Goal: Obtain resource: Obtain resource

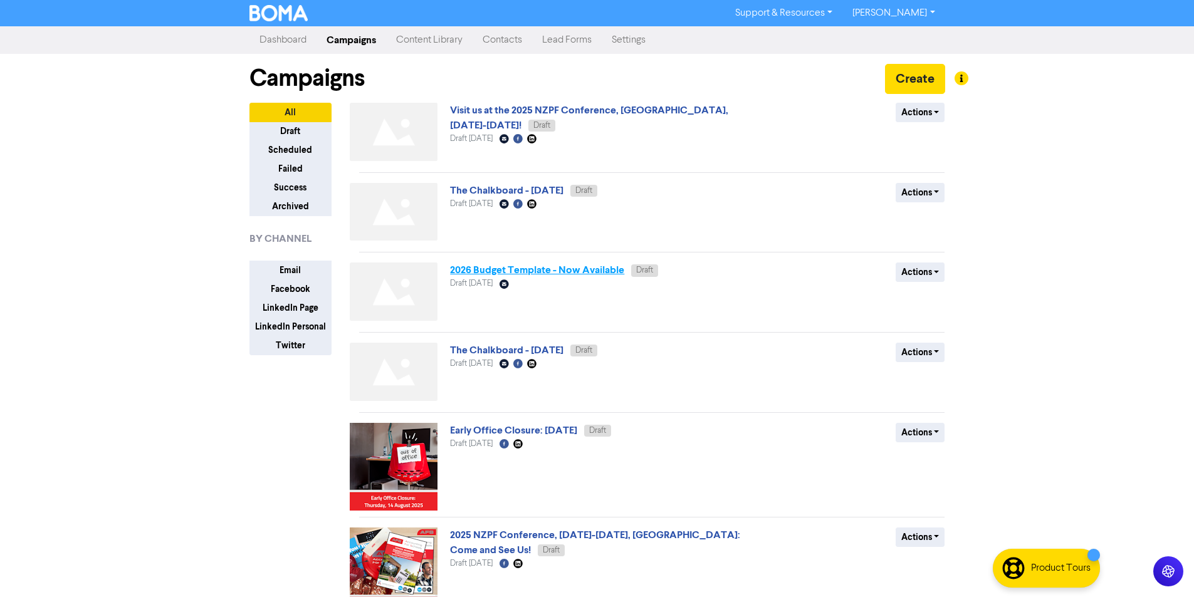
drag, startPoint x: 568, startPoint y: 274, endPoint x: 577, endPoint y: 266, distance: 11.5
click at [577, 266] on link "2026 Budget Template - Now Available" at bounding box center [537, 270] width 174 height 13
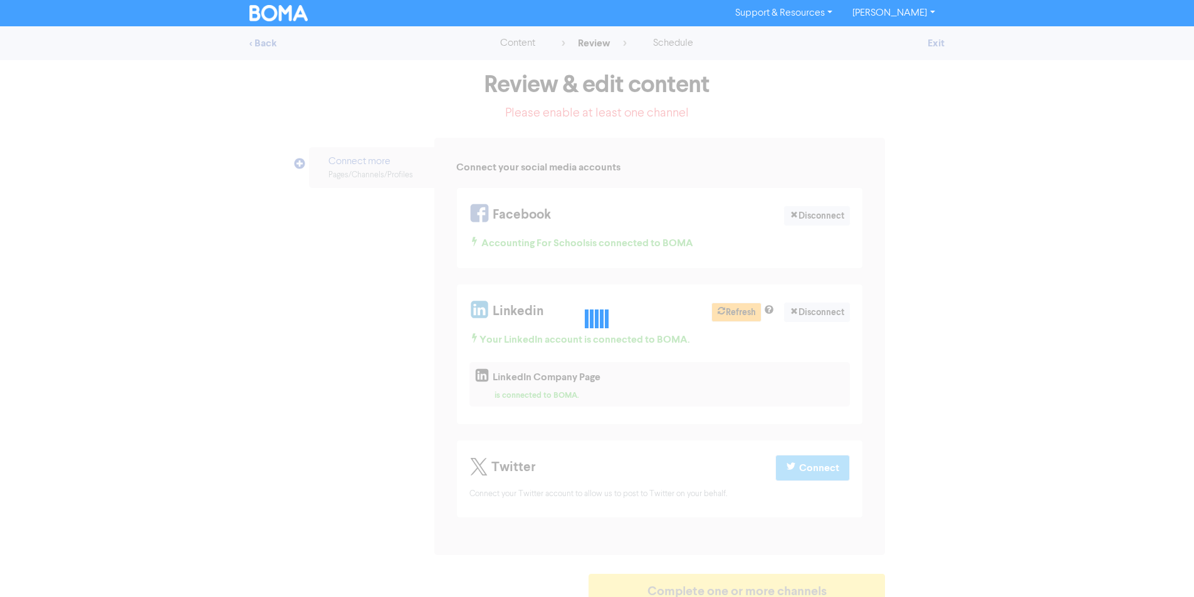
click at [552, 278] on div at bounding box center [597, 319] width 1194 height 144
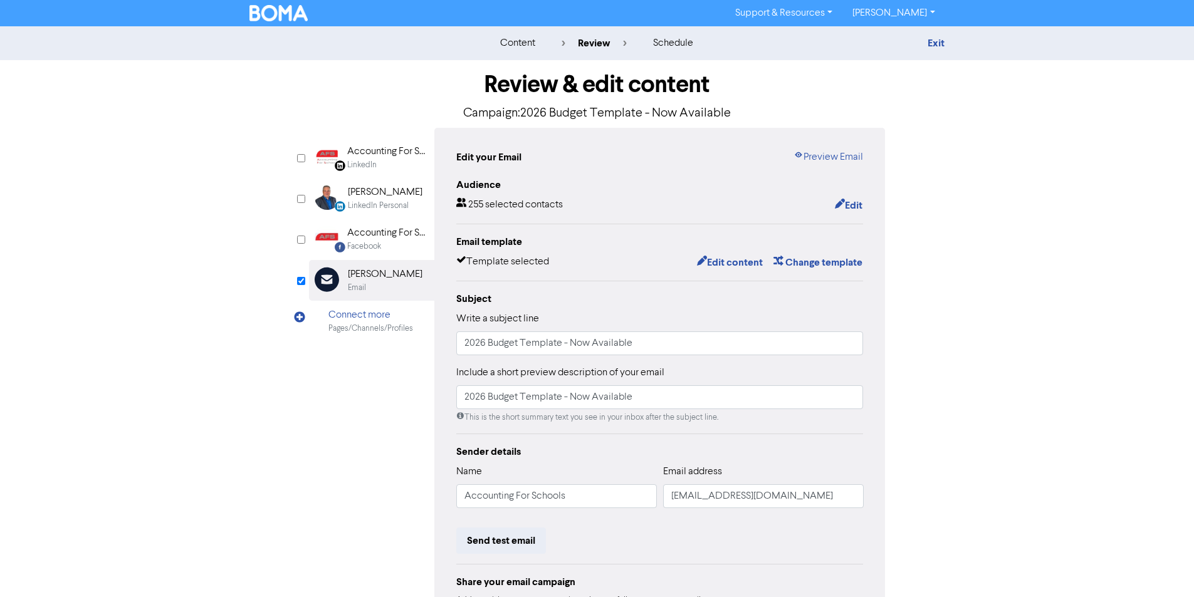
click at [386, 286] on div "Email" at bounding box center [385, 288] width 75 height 12
click at [826, 157] on link "Preview Email" at bounding box center [829, 157] width 70 height 15
click at [931, 43] on link "Exit" at bounding box center [936, 43] width 17 height 13
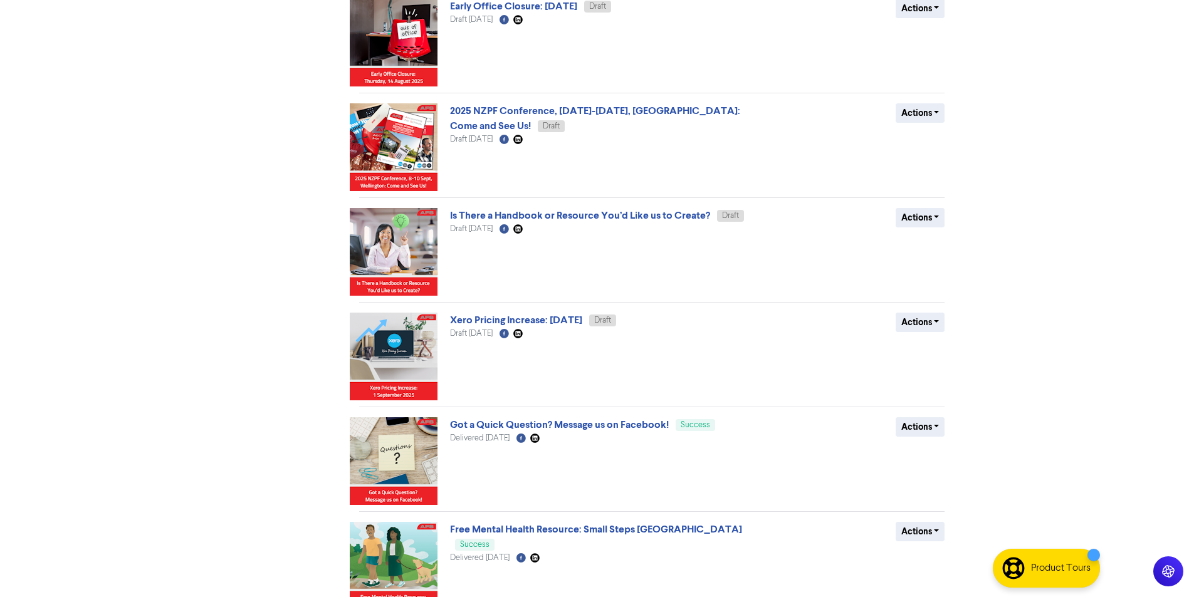
scroll to position [488, 0]
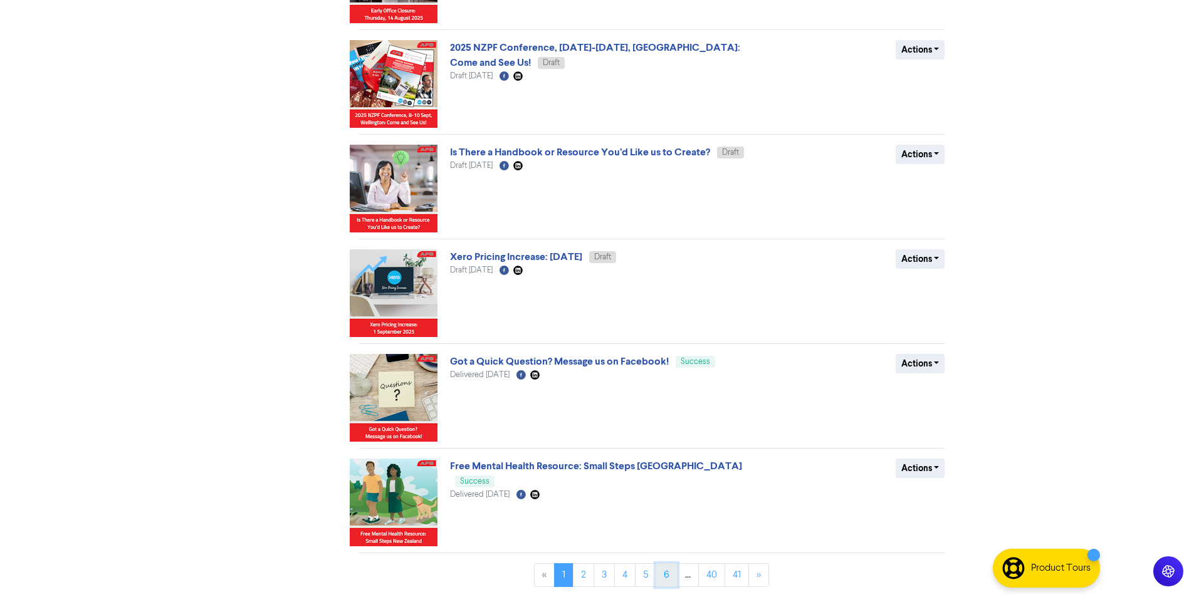
click at [662, 566] on link "6" at bounding box center [667, 575] width 22 height 24
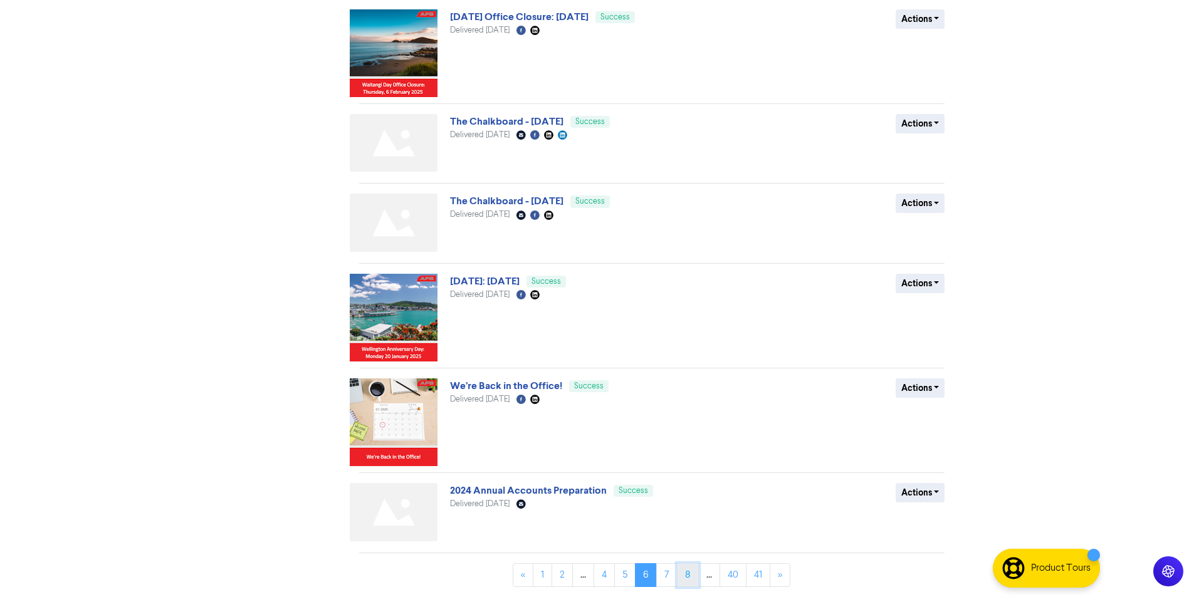
click at [685, 575] on link "8" at bounding box center [688, 575] width 22 height 24
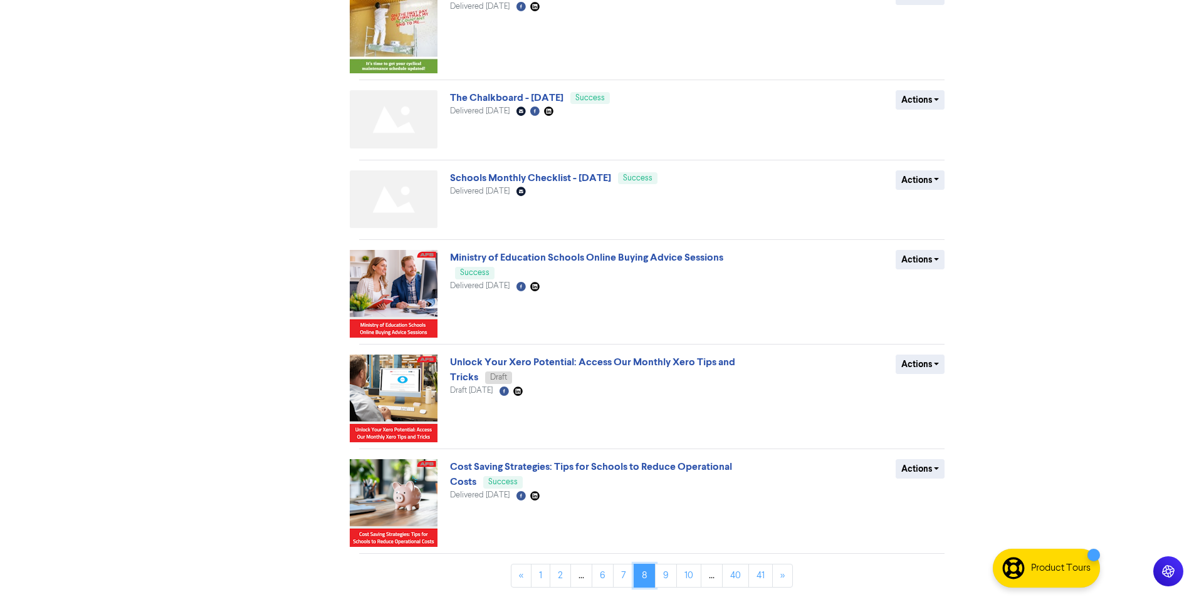
scroll to position [537, 0]
click at [684, 574] on link "10" at bounding box center [688, 575] width 25 height 24
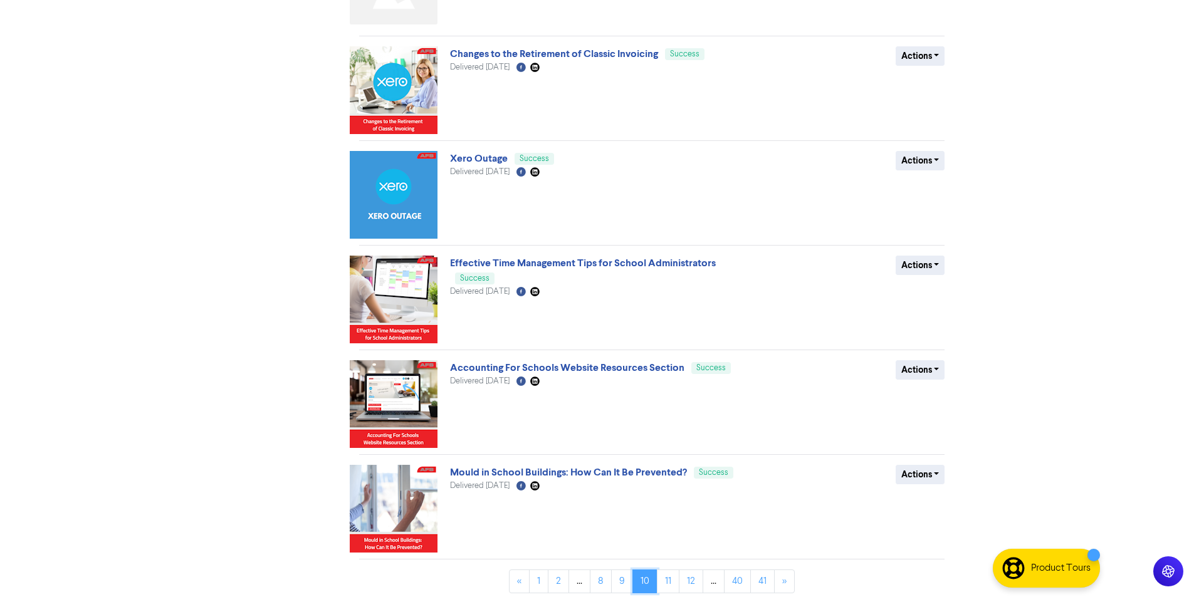
scroll to position [512, 0]
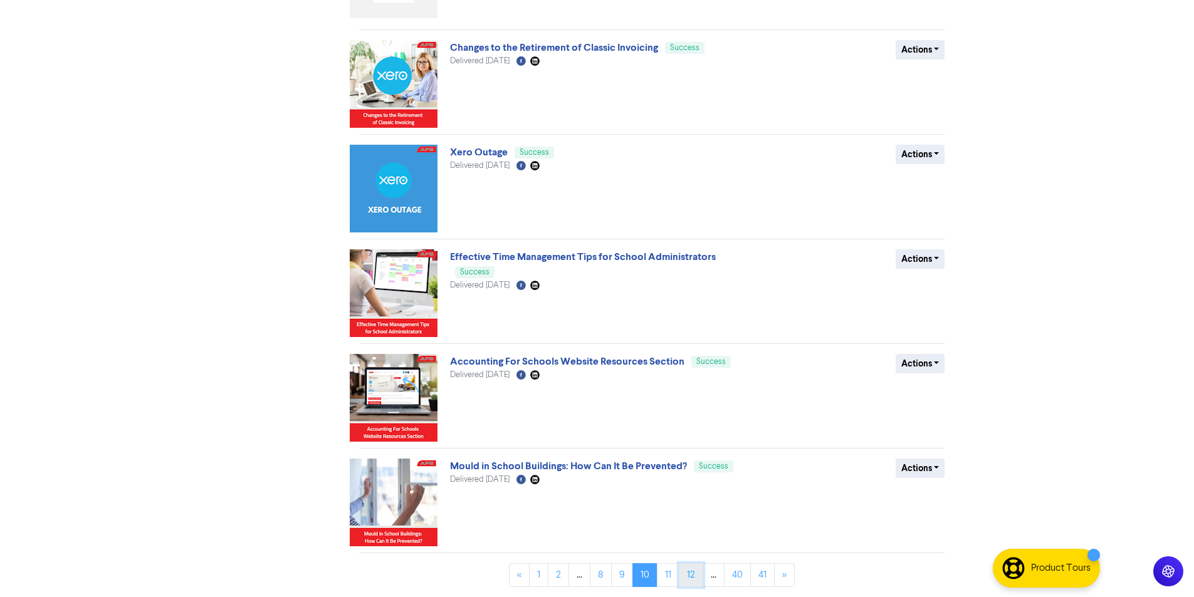
click at [688, 576] on link "12" at bounding box center [691, 575] width 24 height 24
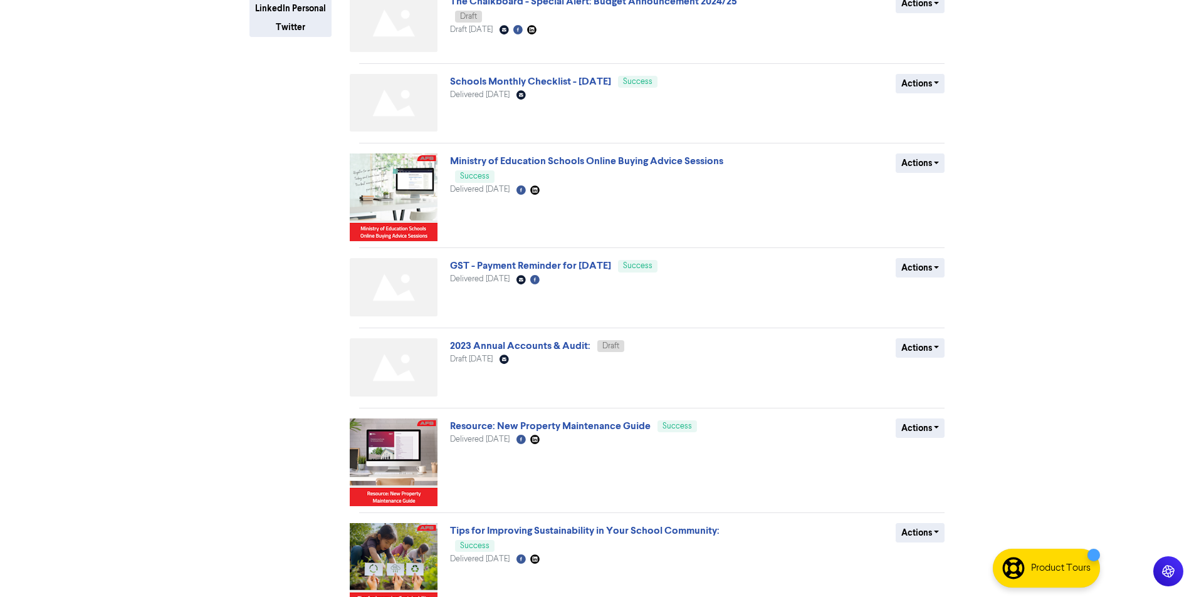
scroll to position [488, 0]
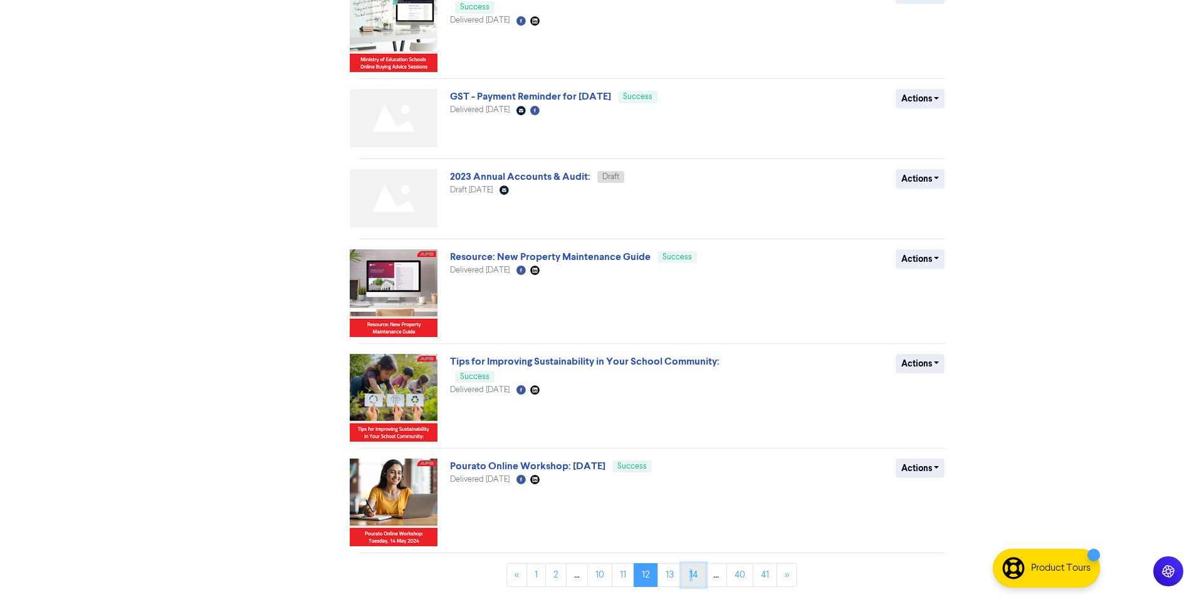
click at [691, 577] on link "14" at bounding box center [693, 575] width 24 height 24
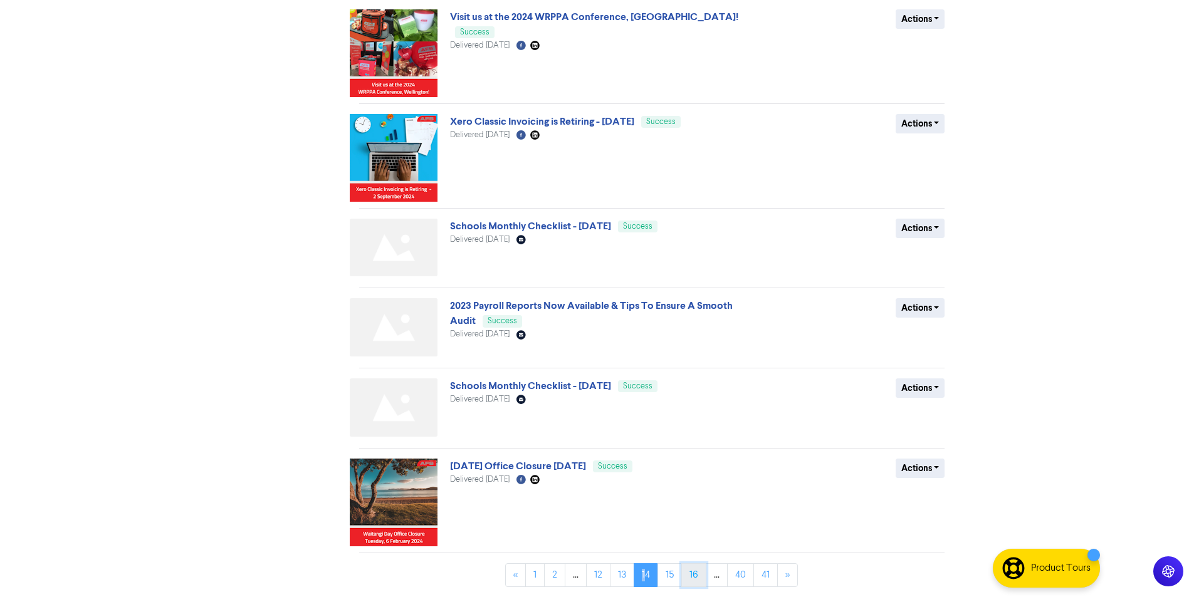
click at [703, 579] on link "16" at bounding box center [693, 575] width 25 height 24
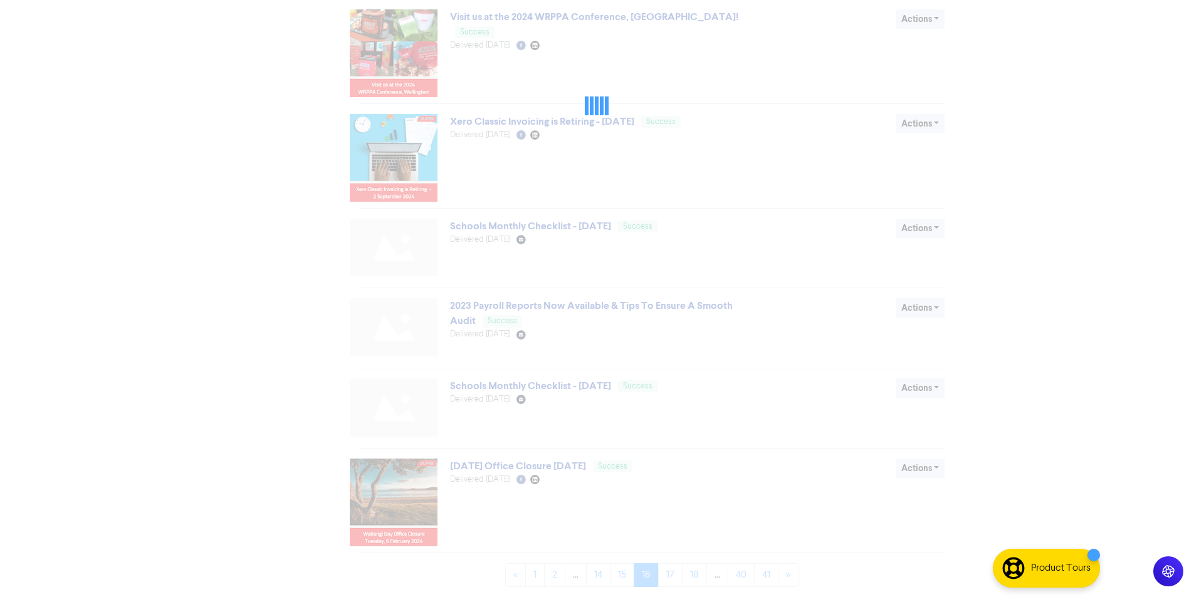
click at [703, 178] on div at bounding box center [597, 106] width 696 height 144
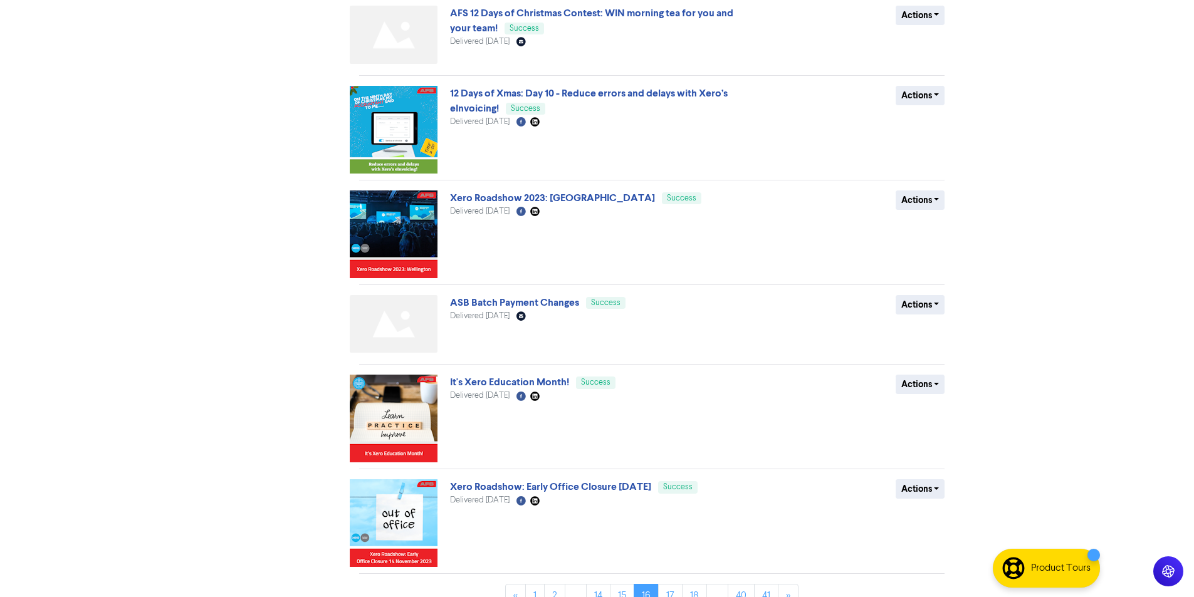
scroll to position [463, 0]
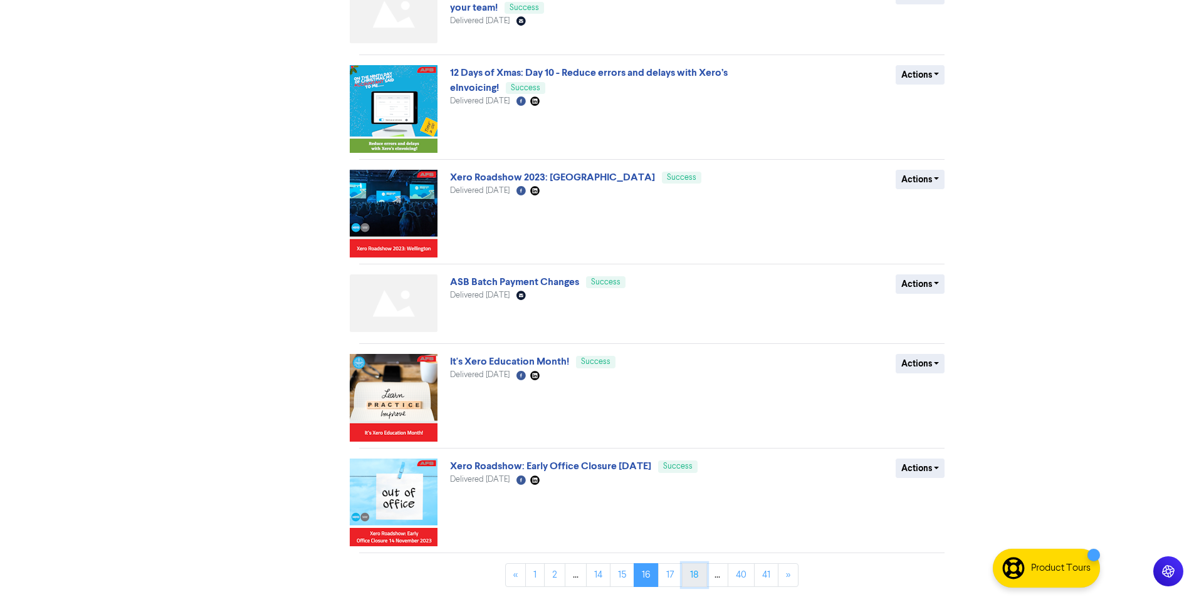
click at [691, 579] on link "18" at bounding box center [694, 575] width 25 height 24
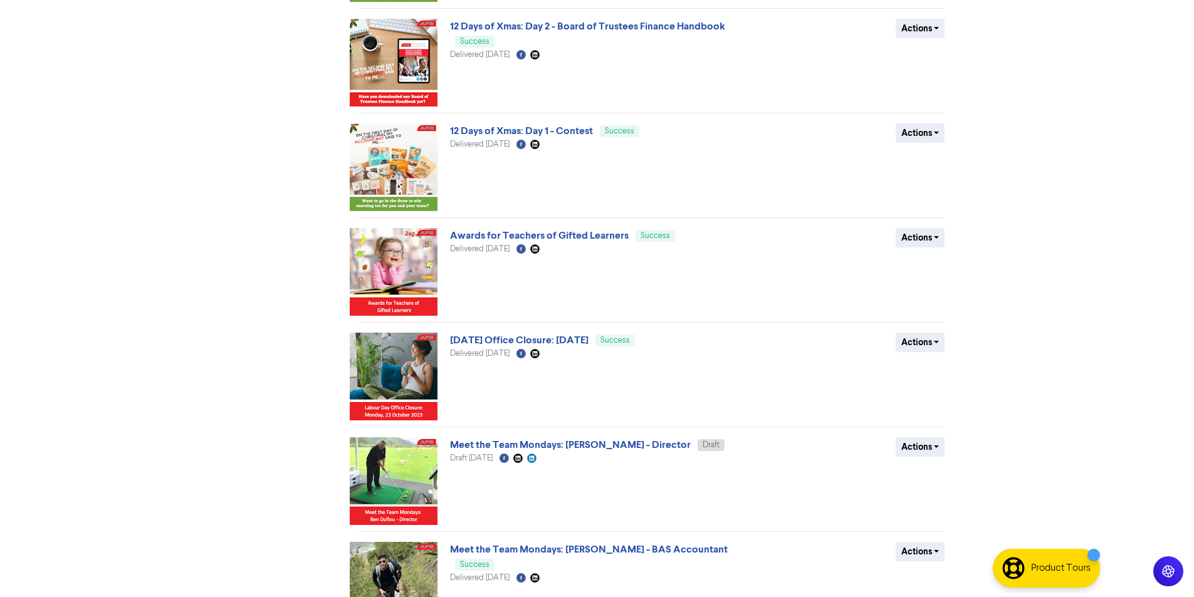
scroll to position [586, 0]
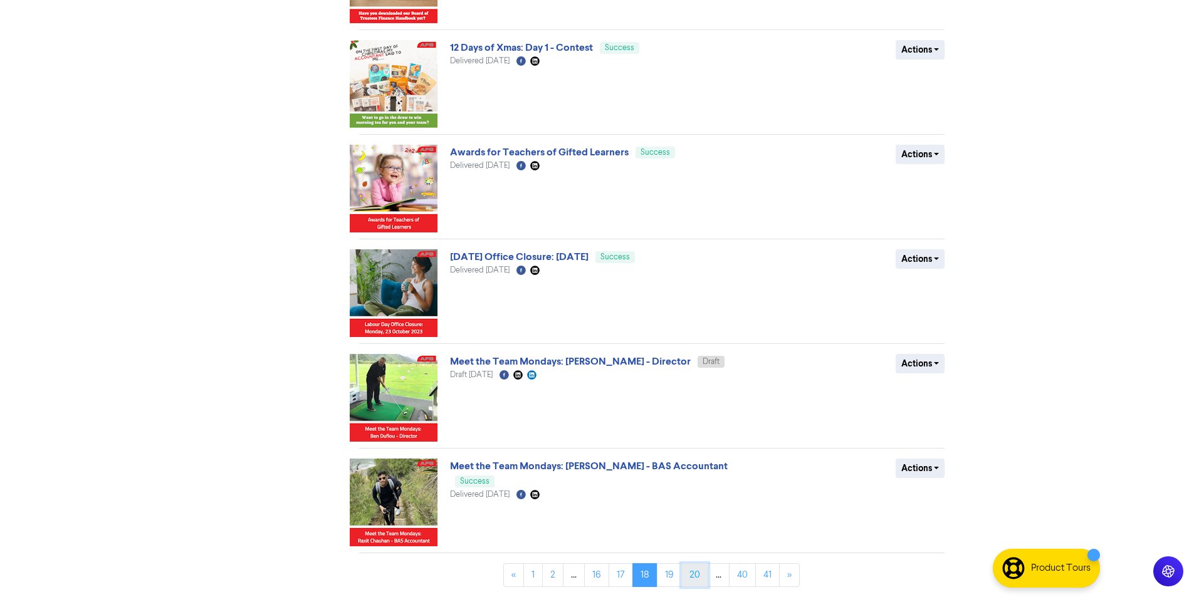
click at [702, 573] on link "20" at bounding box center [694, 575] width 27 height 24
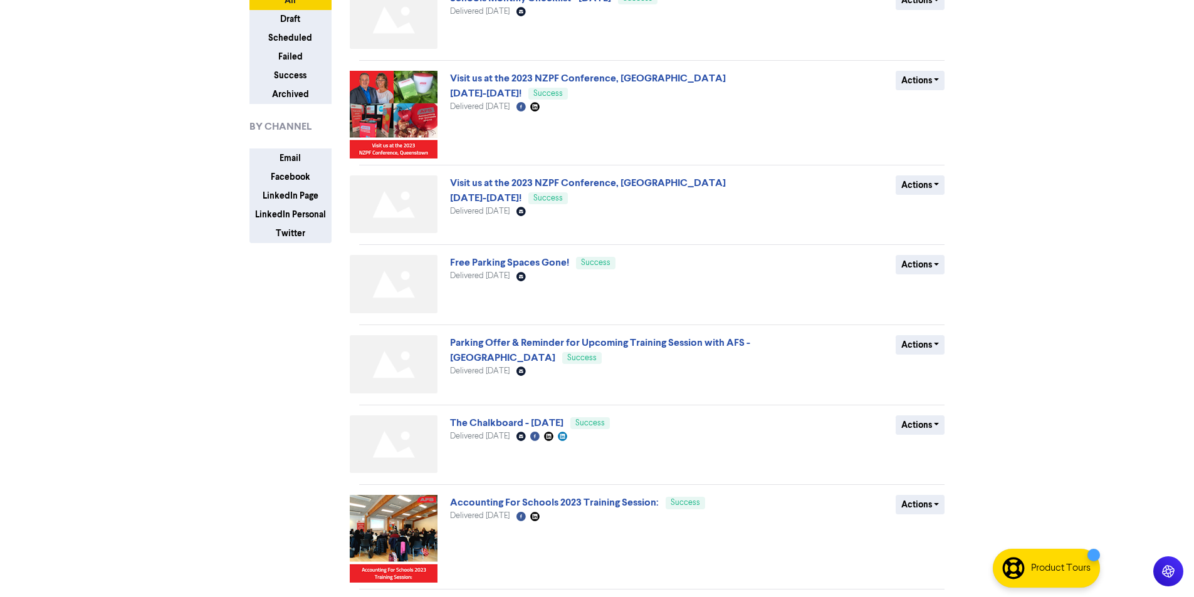
scroll to position [313, 0]
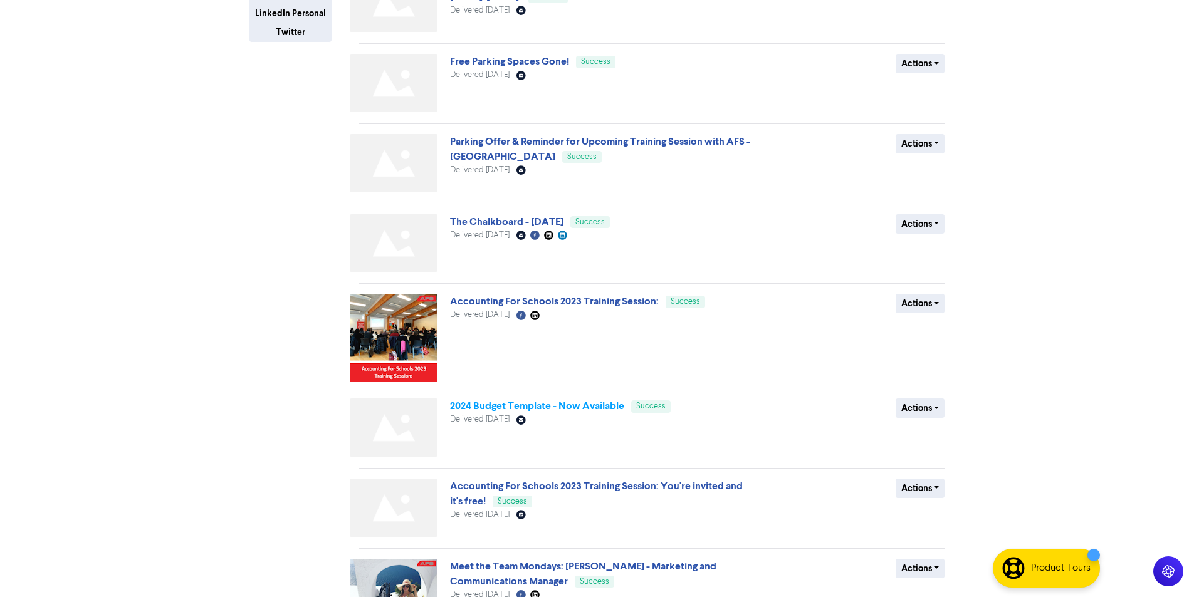
click at [605, 405] on link "2024 Budget Template - Now Available" at bounding box center [537, 406] width 174 height 13
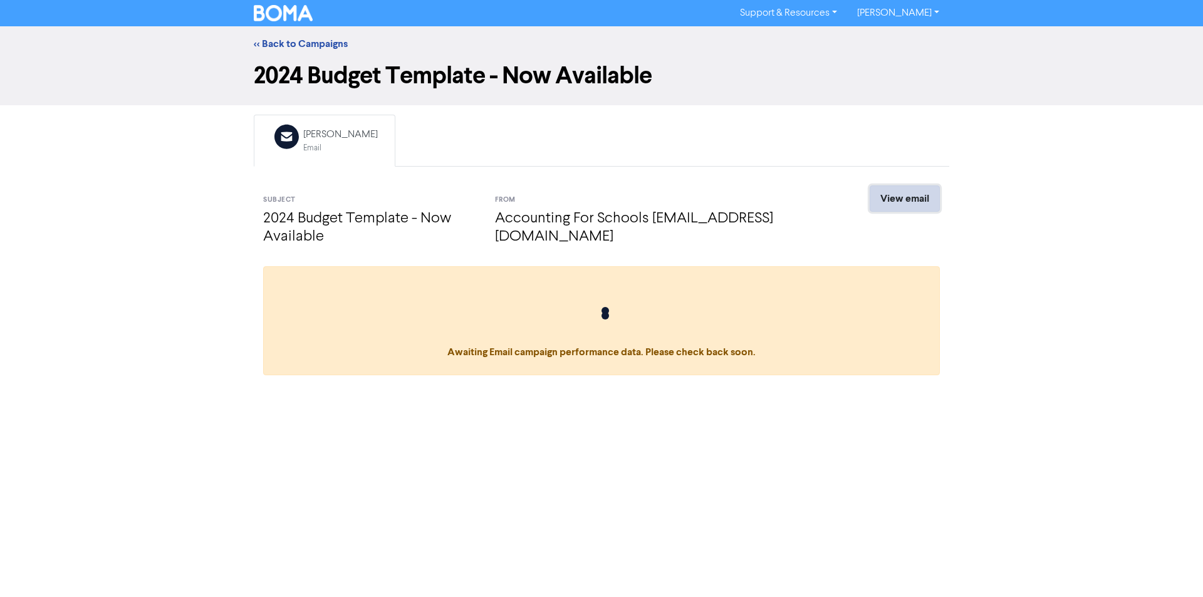
click at [912, 197] on link "View email" at bounding box center [905, 199] width 70 height 26
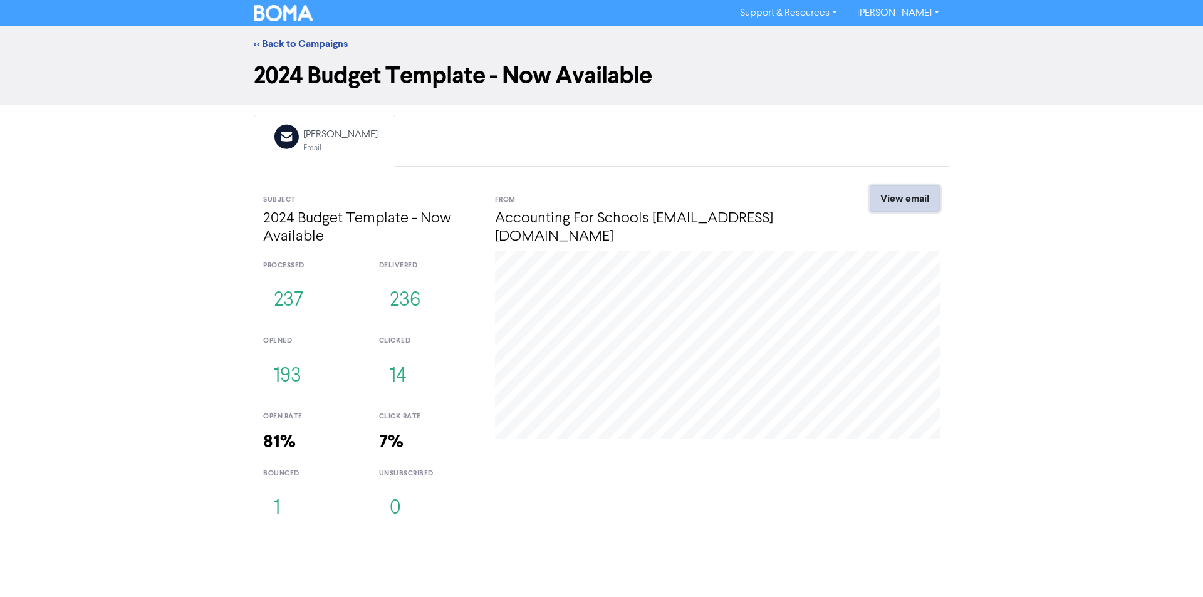
click at [899, 197] on link "View email" at bounding box center [905, 199] width 70 height 26
